Goal: Information Seeking & Learning: Learn about a topic

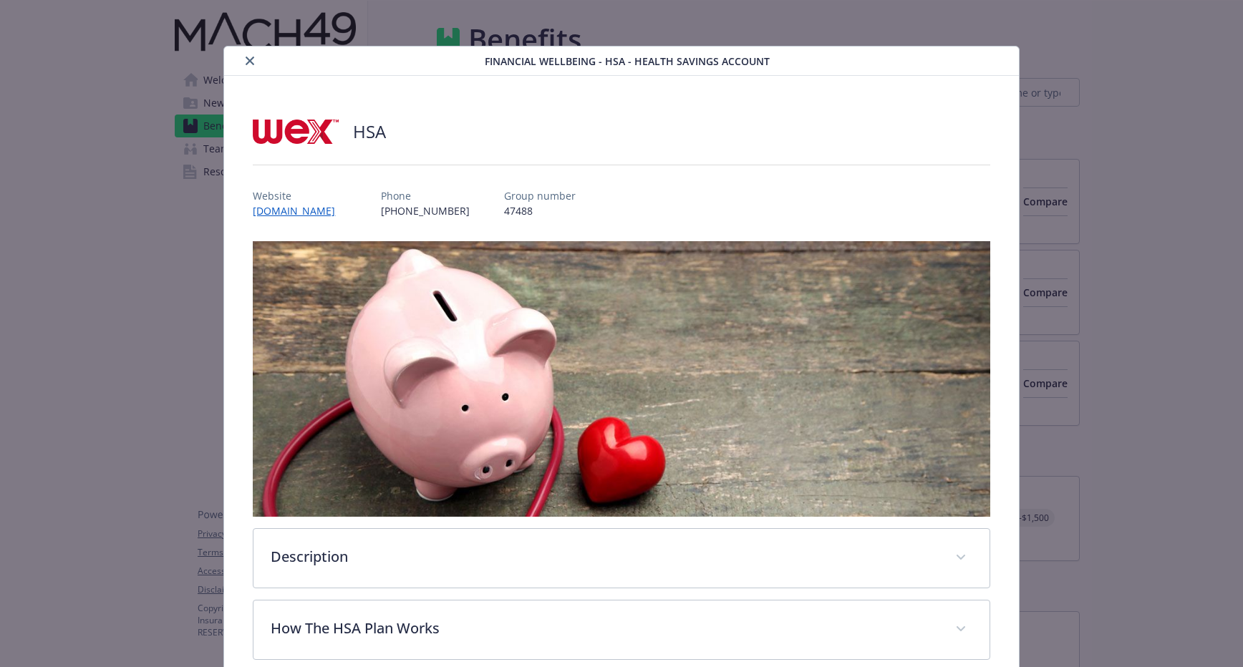
scroll to position [357, 0]
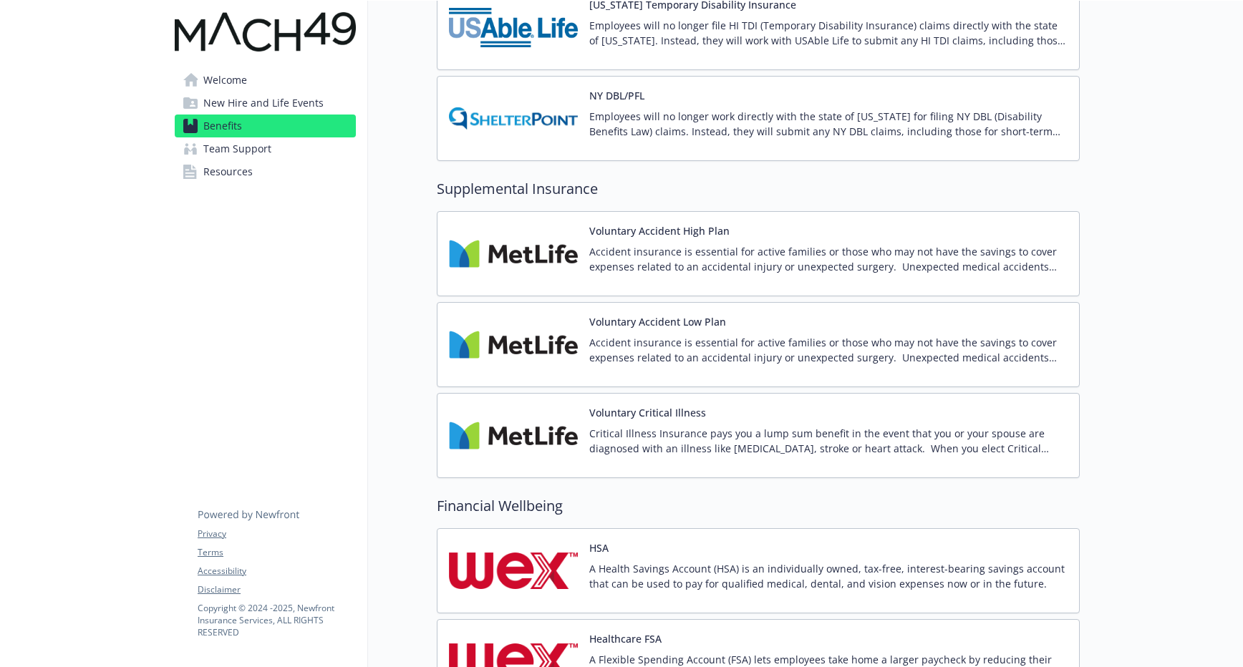
scroll to position [1431, 0]
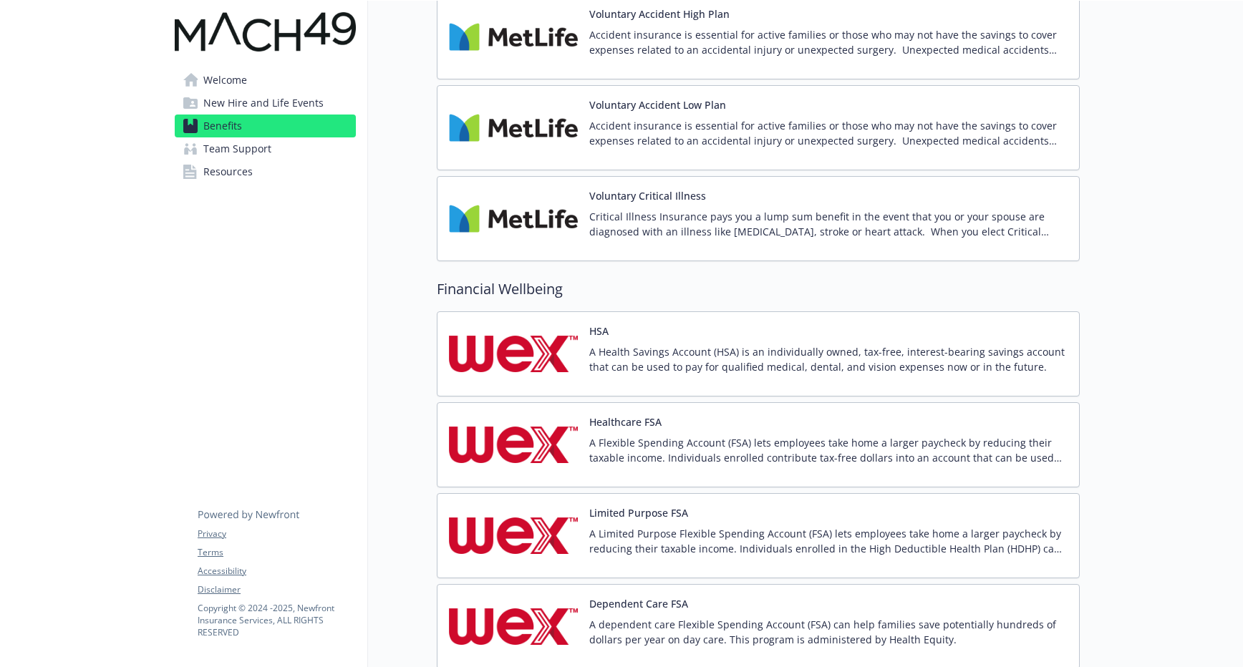
click at [647, 340] on div "HSA A Health Savings Account (HSA) is an individually owned, tax-free, interest…" at bounding box center [828, 354] width 478 height 61
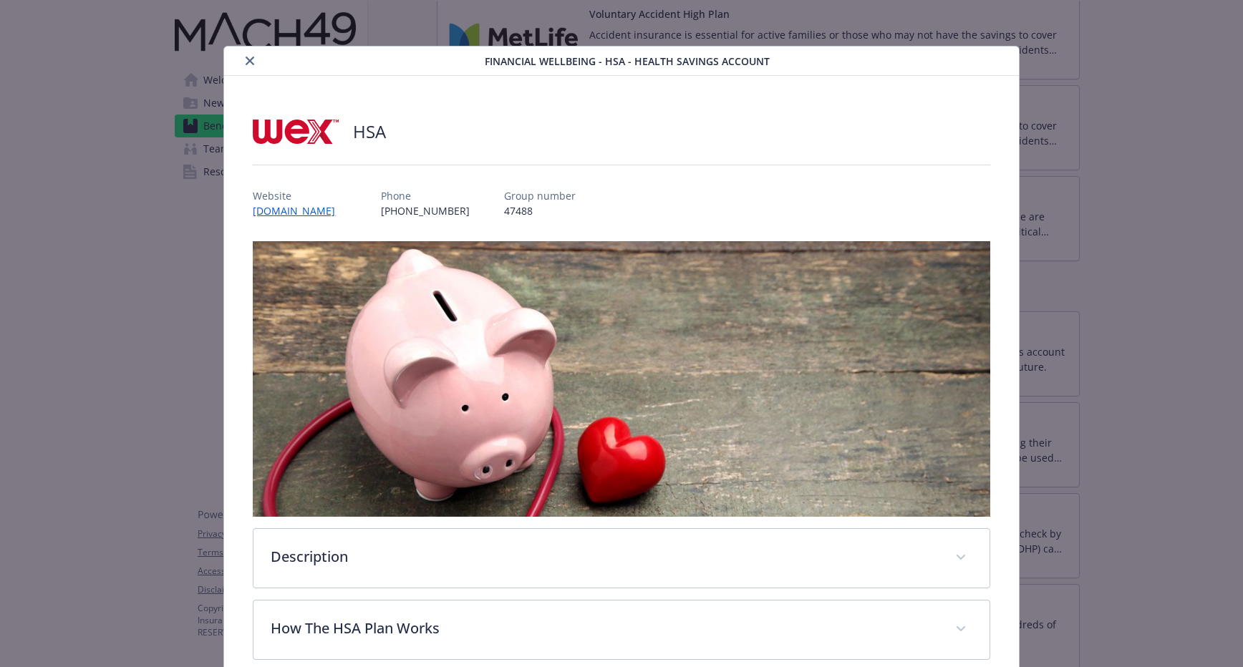
scroll to position [43, 0]
